Goal: Go to known website: Access a specific website the user already knows

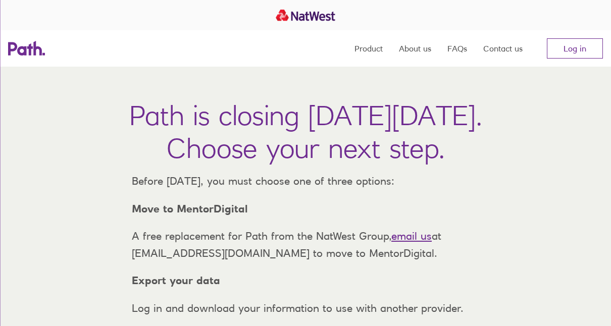
click at [569, 44] on link "Log in" at bounding box center [575, 48] width 56 height 20
click at [595, 47] on link "Log in" at bounding box center [575, 48] width 56 height 20
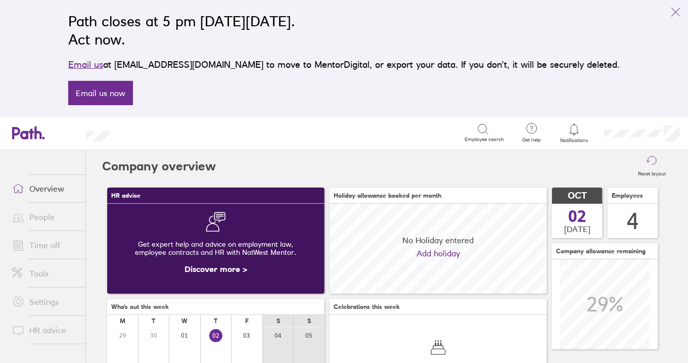
scroll to position [90, 217]
